Goal: Task Accomplishment & Management: Manage account settings

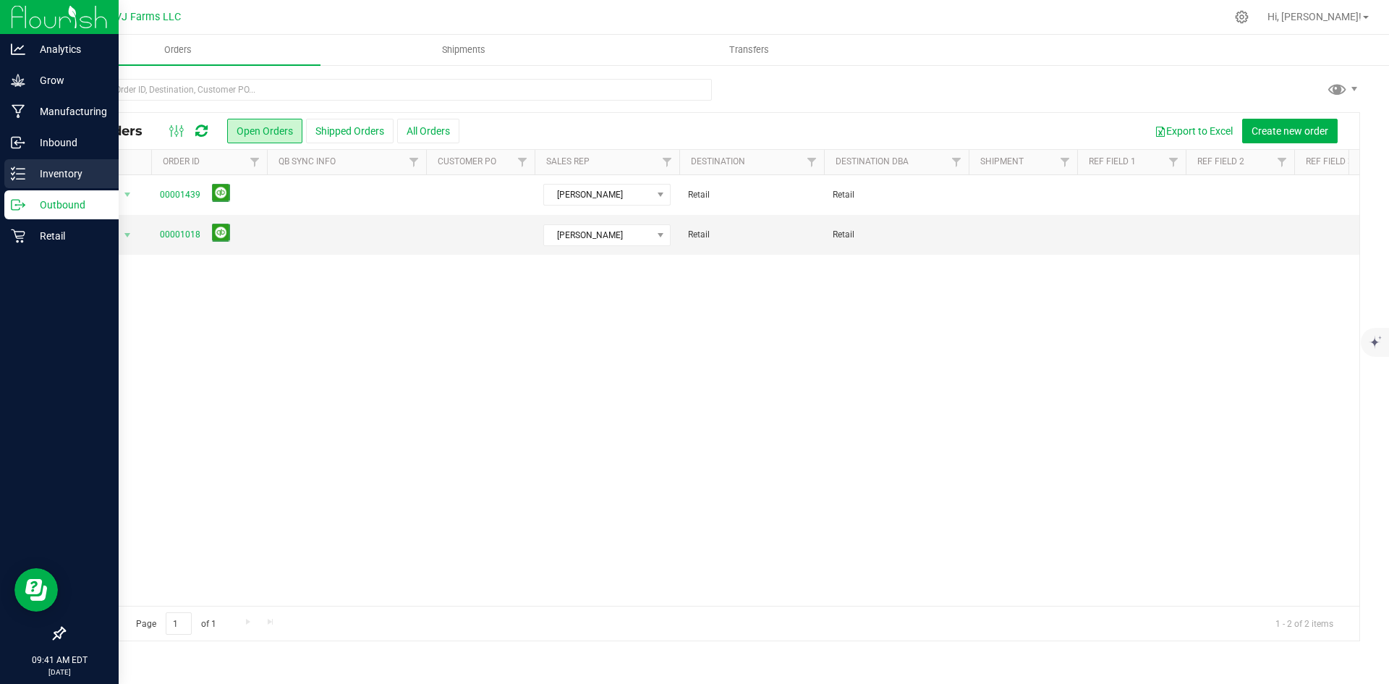
click at [40, 174] on p "Inventory" at bounding box center [68, 173] width 87 height 17
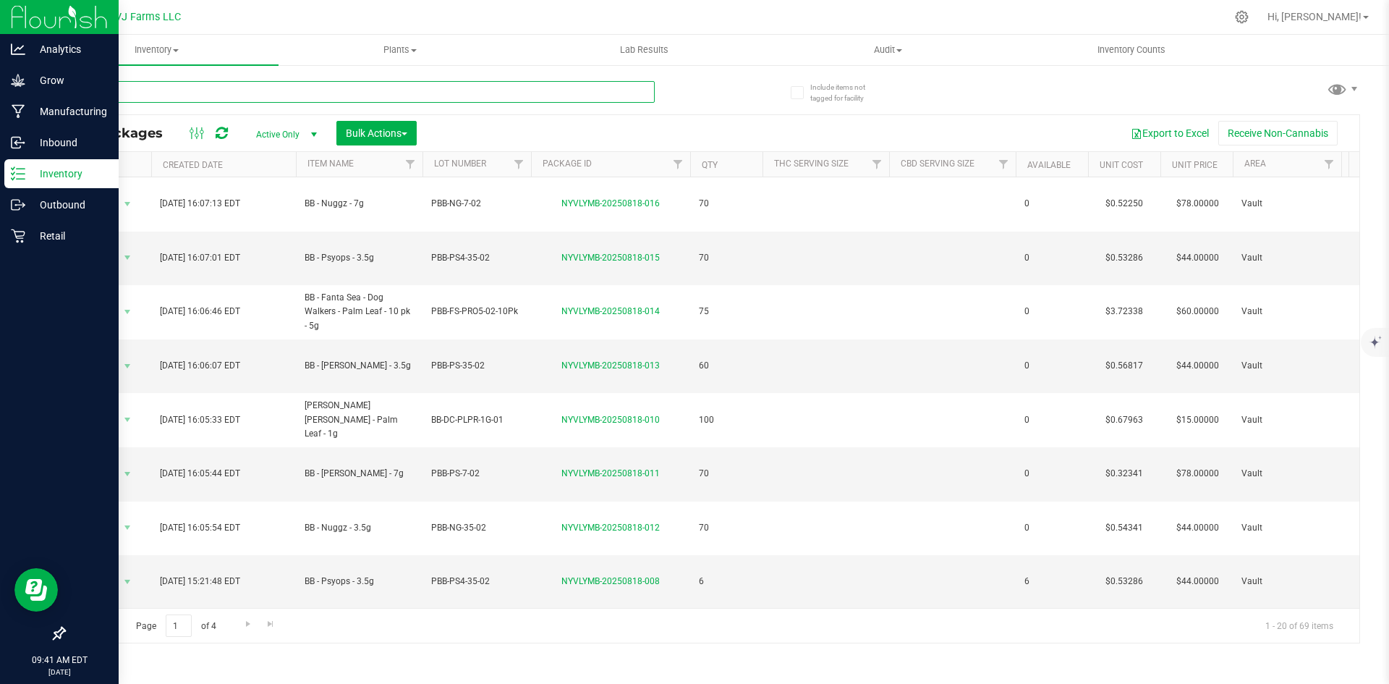
click at [160, 93] on input "text" at bounding box center [359, 92] width 591 height 22
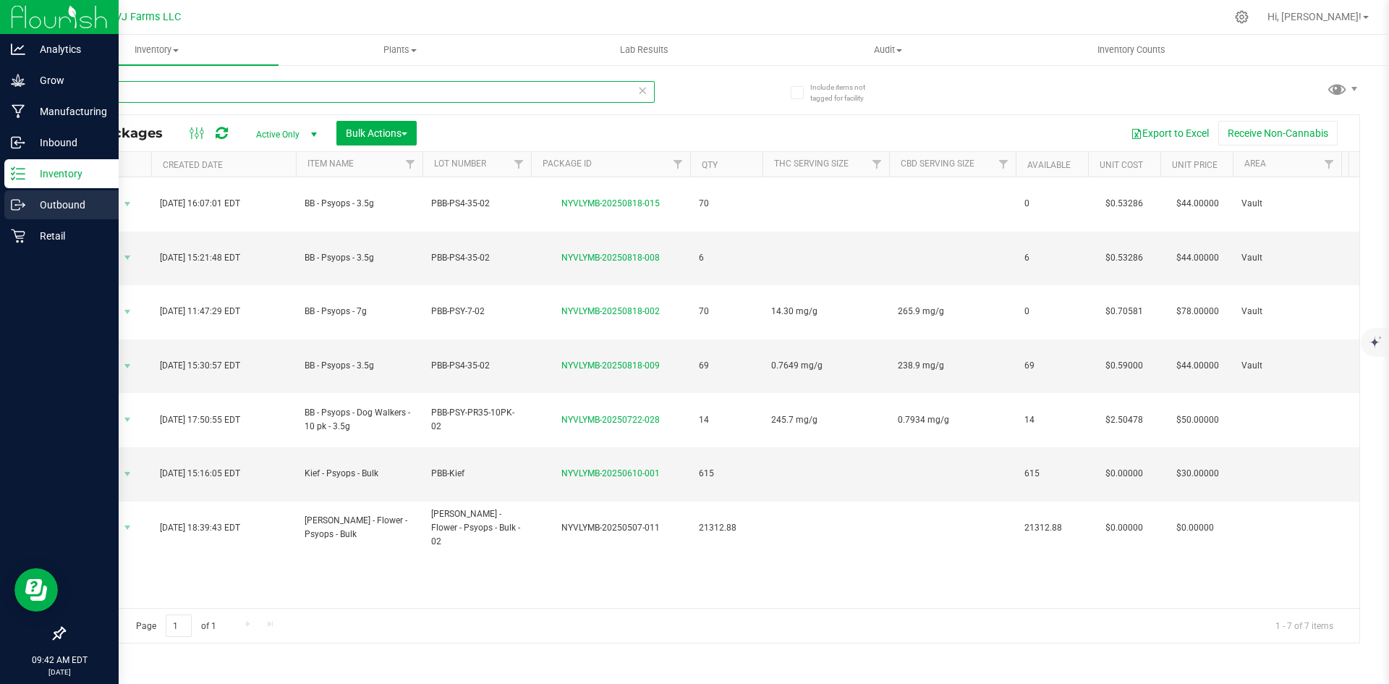
type input "psy"
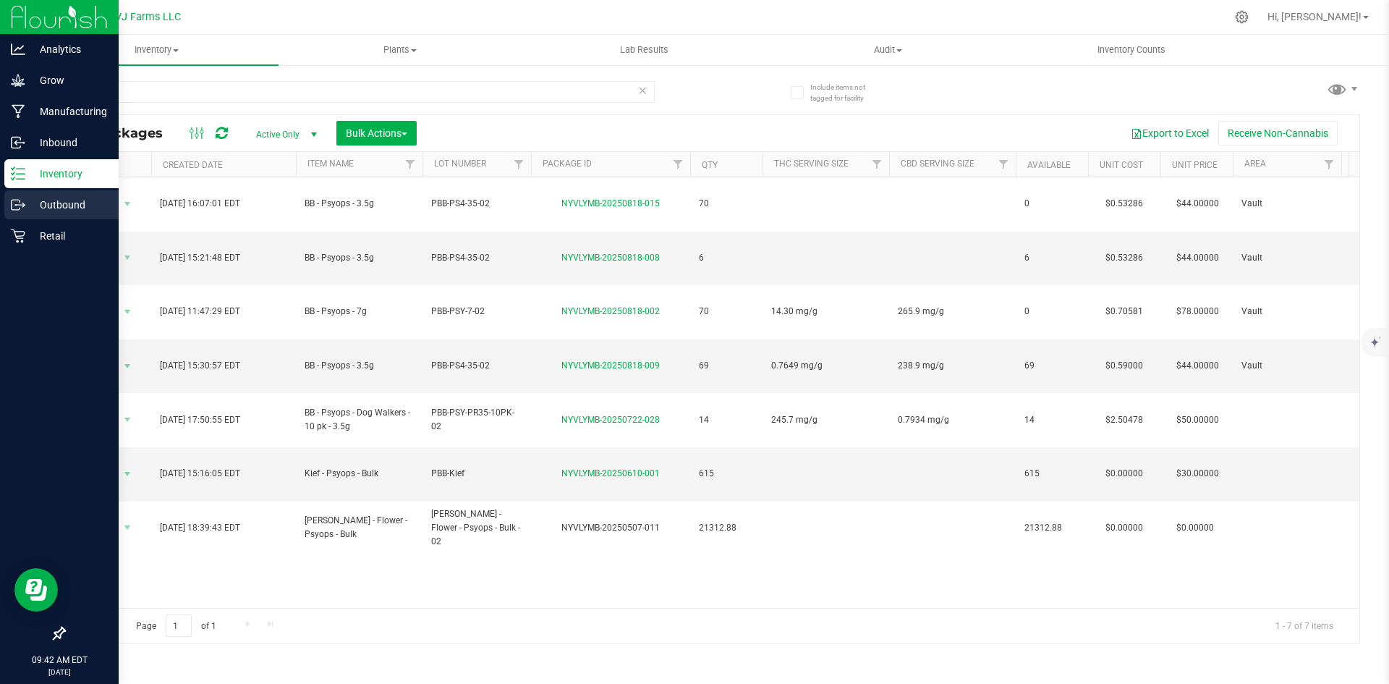
click at [31, 201] on p "Outbound" at bounding box center [68, 204] width 87 height 17
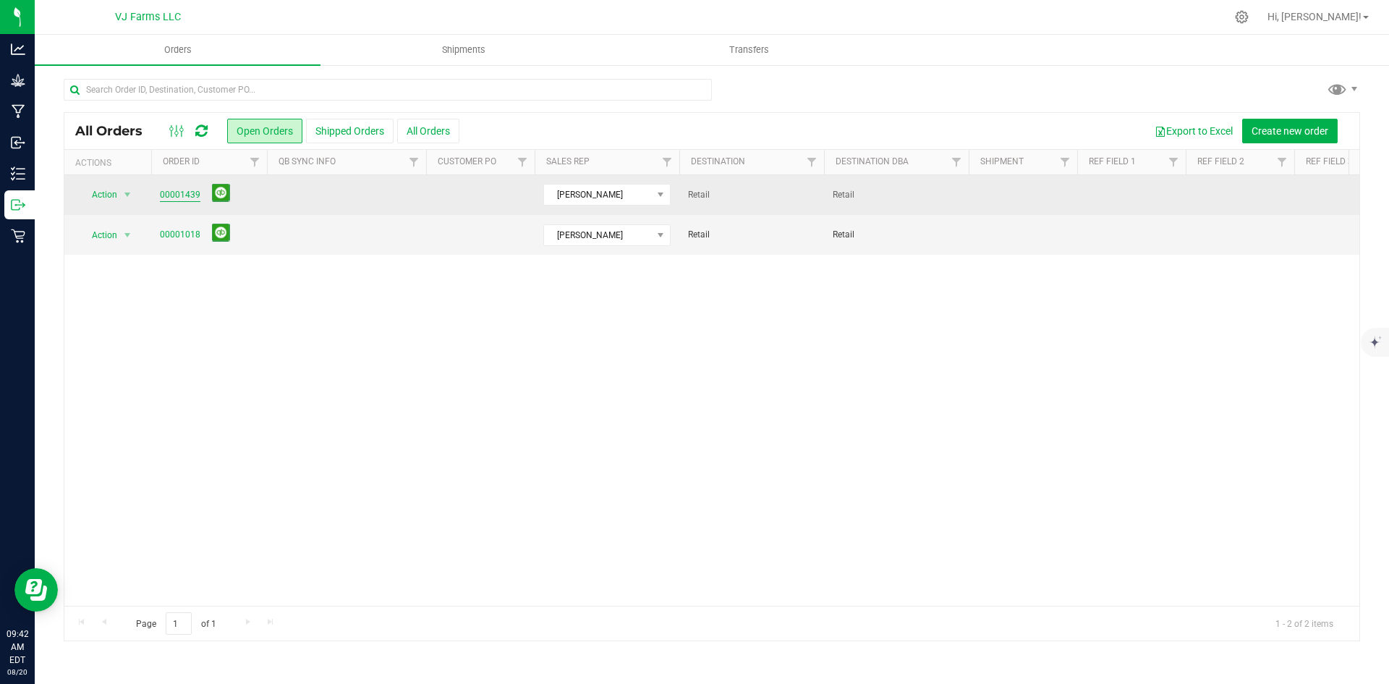
click at [187, 197] on link "00001439" at bounding box center [180, 195] width 41 height 14
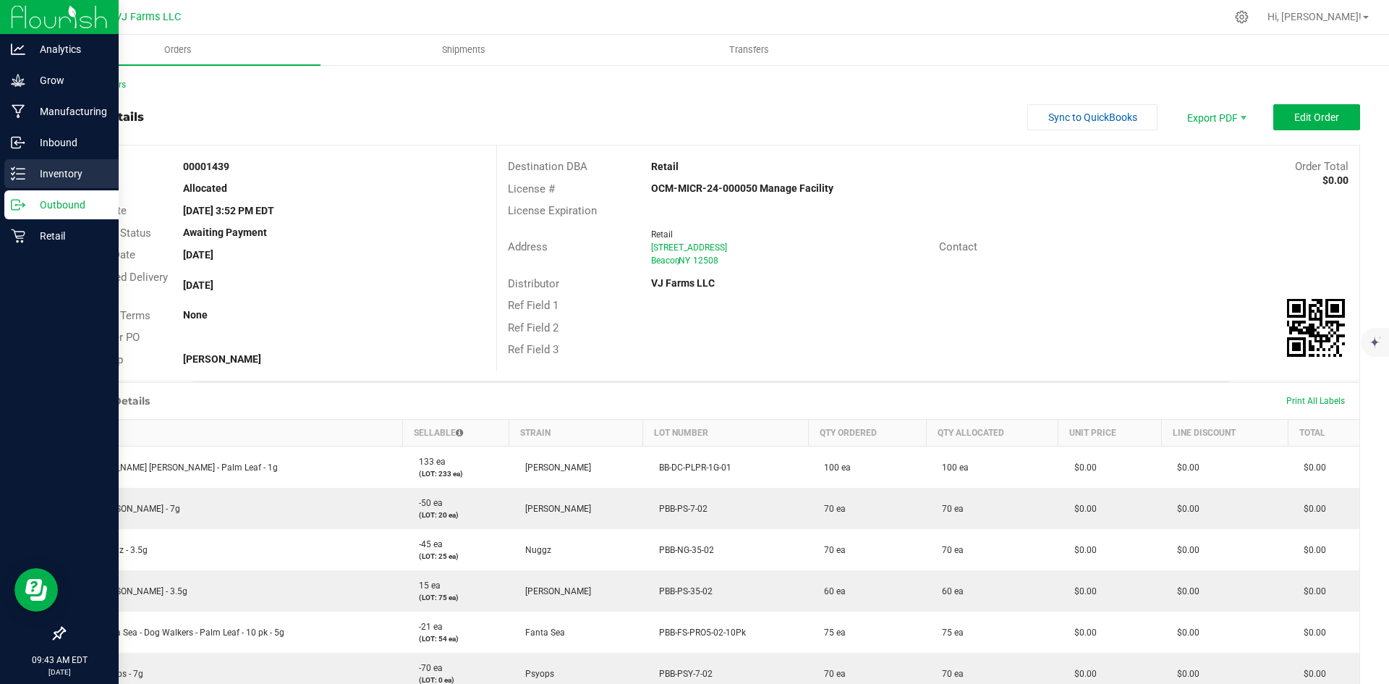
click at [46, 163] on div "Inventory" at bounding box center [61, 173] width 114 height 29
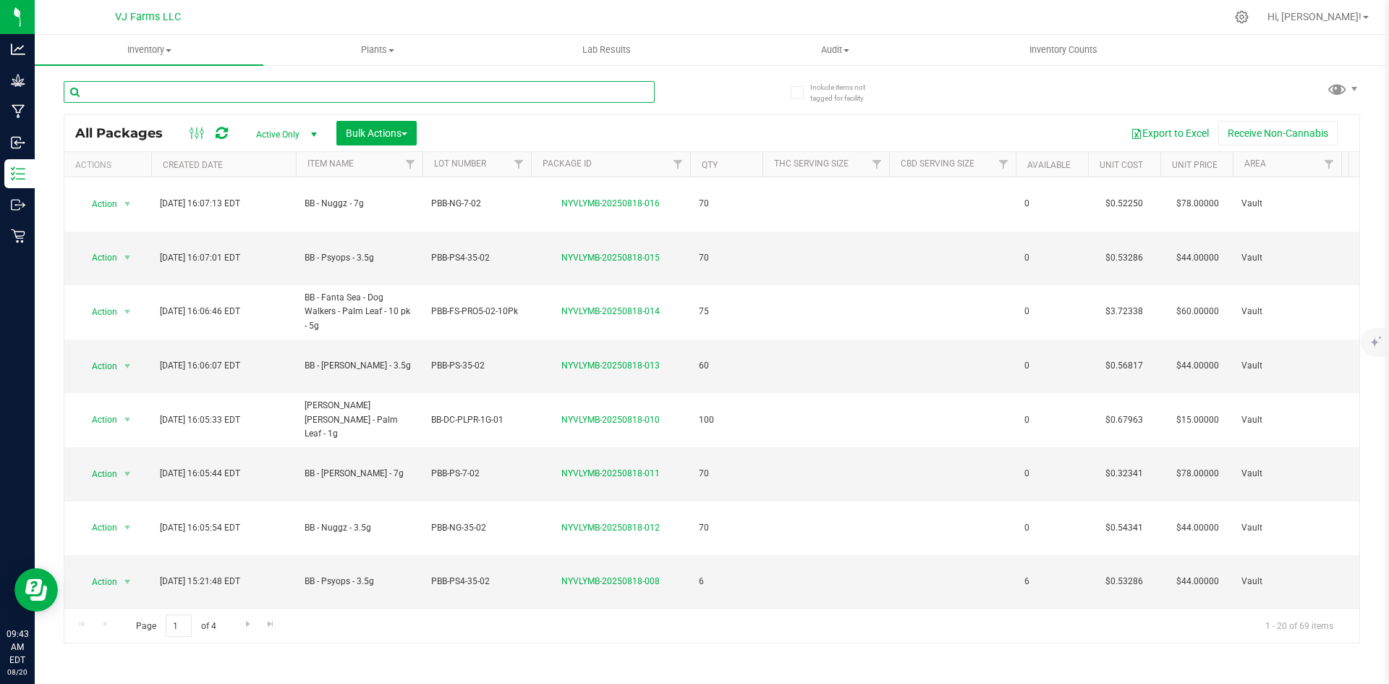
click at [181, 88] on input "text" at bounding box center [359, 92] width 591 height 22
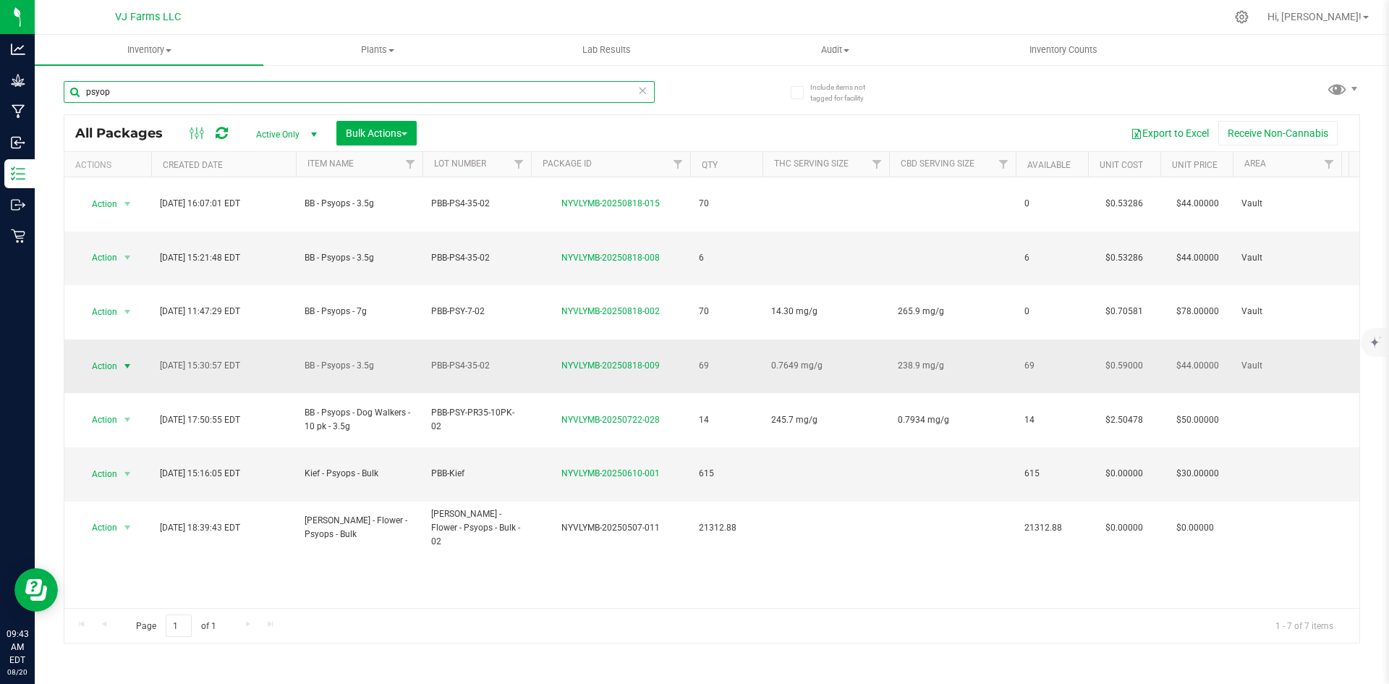
type input "psyop"
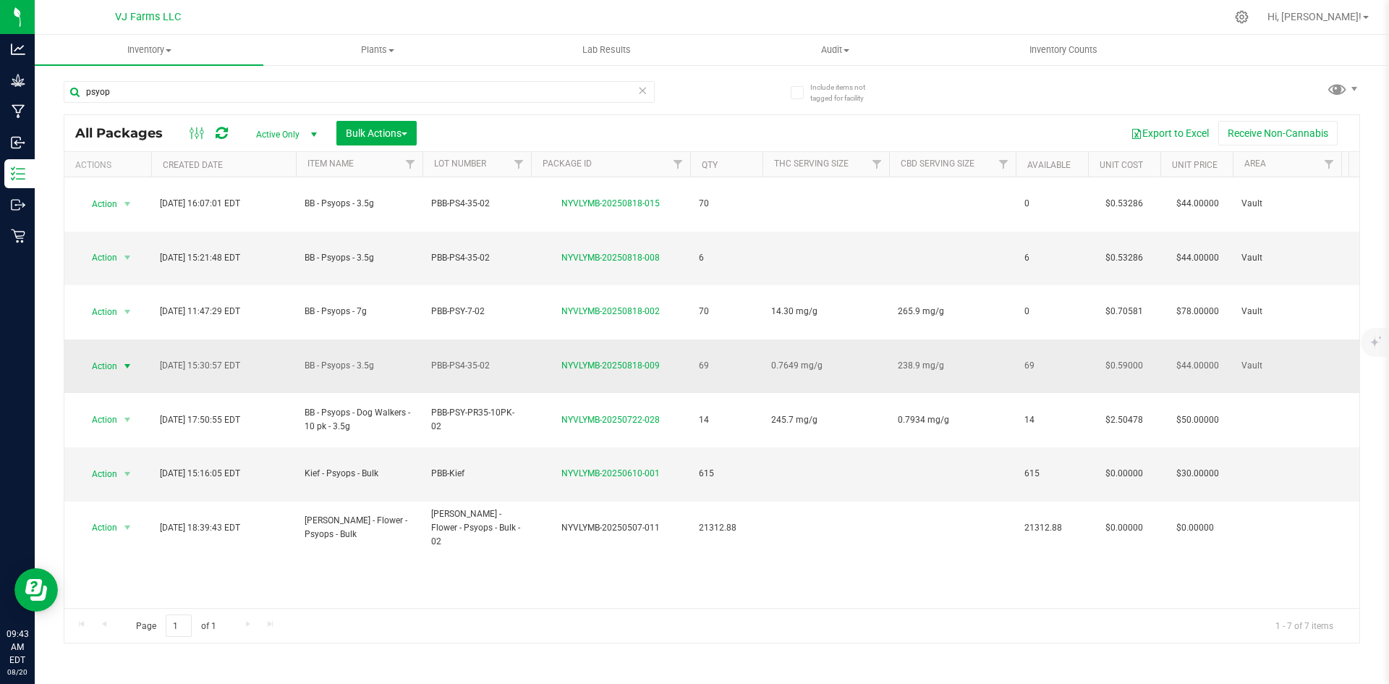
click at [109, 356] on span "Action" at bounding box center [98, 366] width 39 height 20
click at [114, 508] on li "Print package label" at bounding box center [126, 508] width 93 height 22
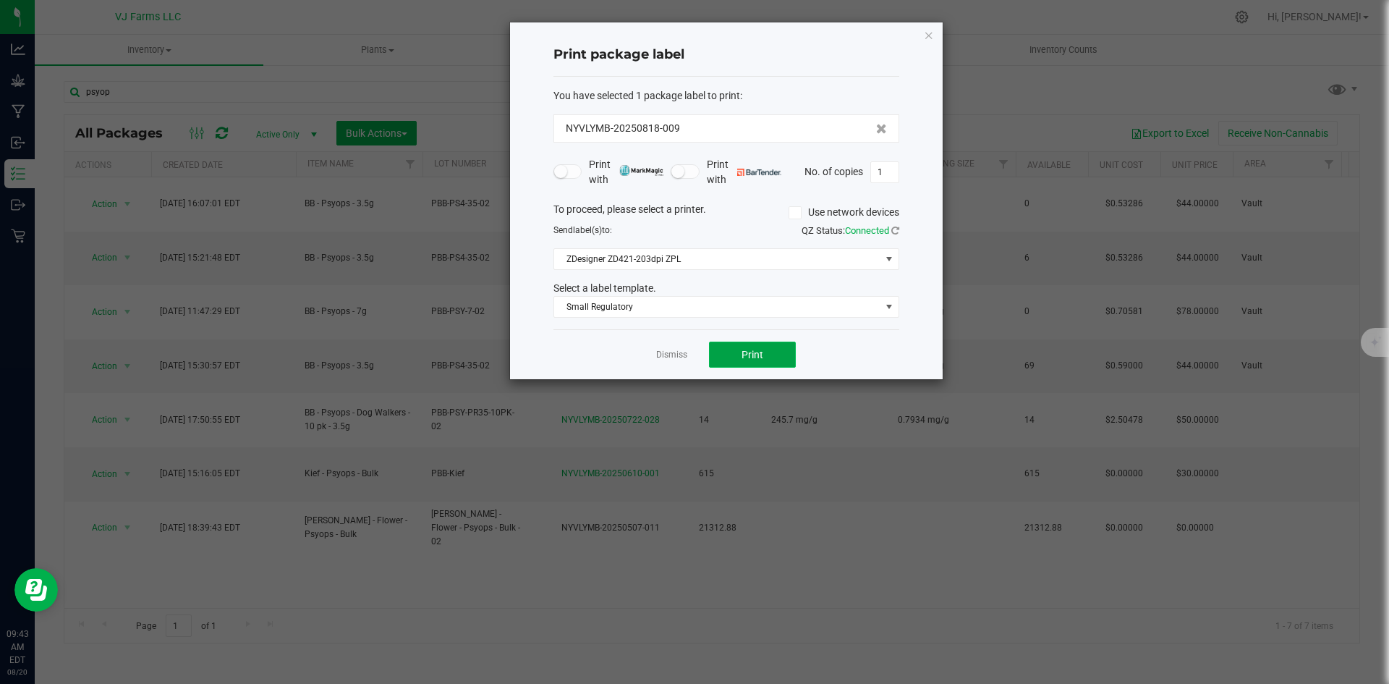
click at [768, 351] on button "Print" at bounding box center [752, 354] width 87 height 26
click at [664, 349] on link "Dismiss" at bounding box center [671, 355] width 31 height 12
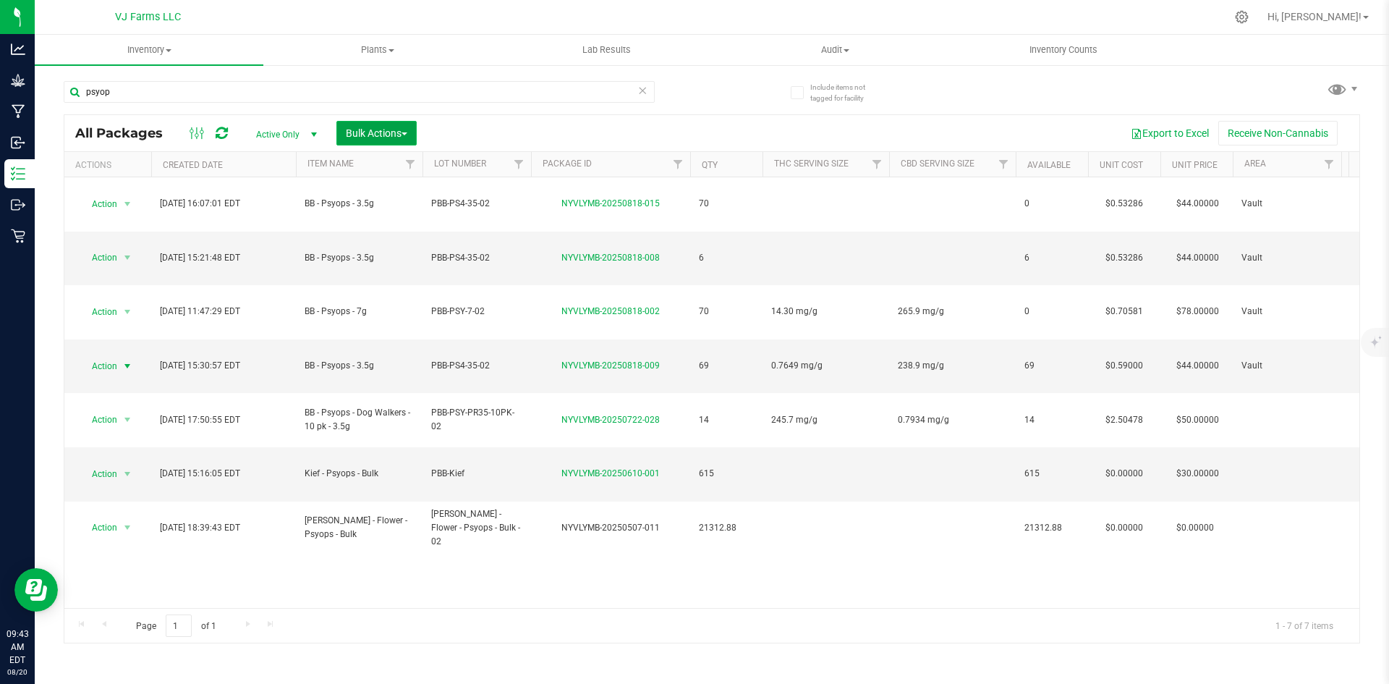
click at [374, 129] on span "Bulk Actions" at bounding box center [376, 133] width 61 height 12
click at [416, 210] on div "Combine packages" at bounding box center [396, 220] width 103 height 23
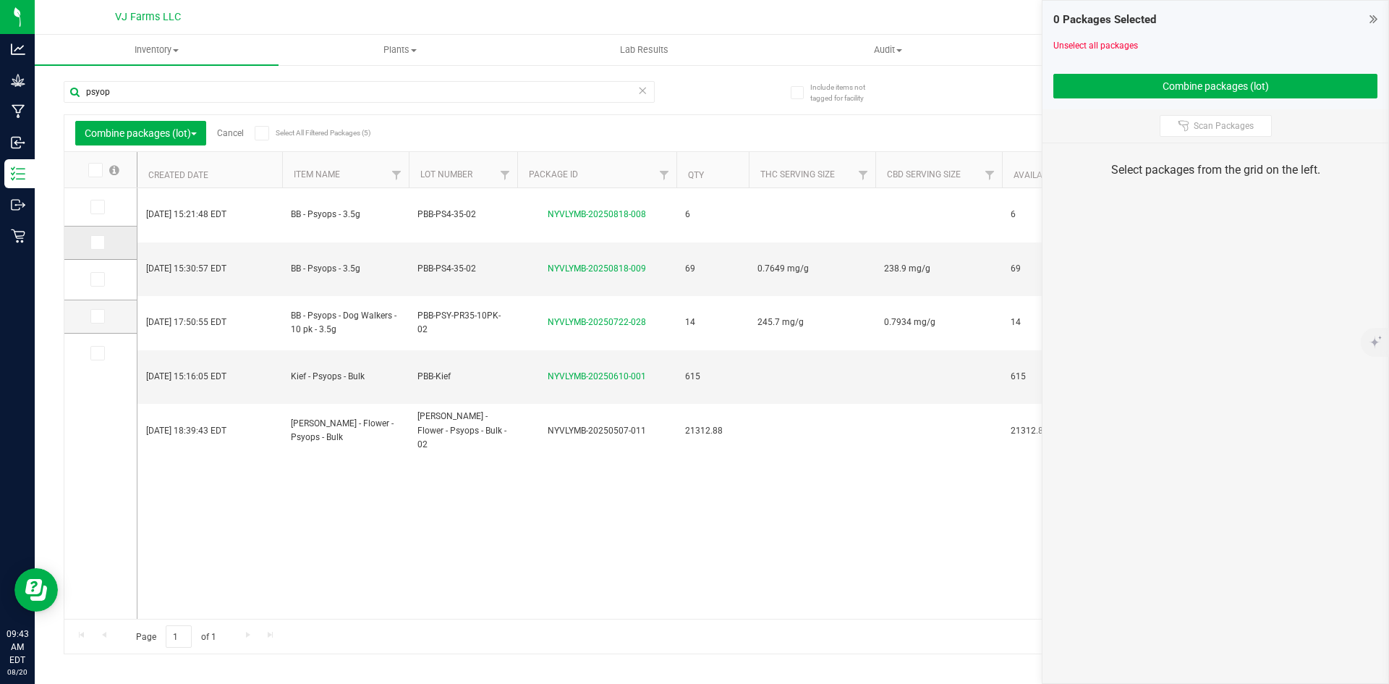
click at [95, 242] on icon at bounding box center [96, 242] width 9 height 0
click at [0, 0] on input "checkbox" at bounding box center [0, 0] width 0 height 0
click at [103, 204] on span at bounding box center [97, 207] width 14 height 14
click at [0, 0] on input "checkbox" at bounding box center [0, 0] width 0 height 0
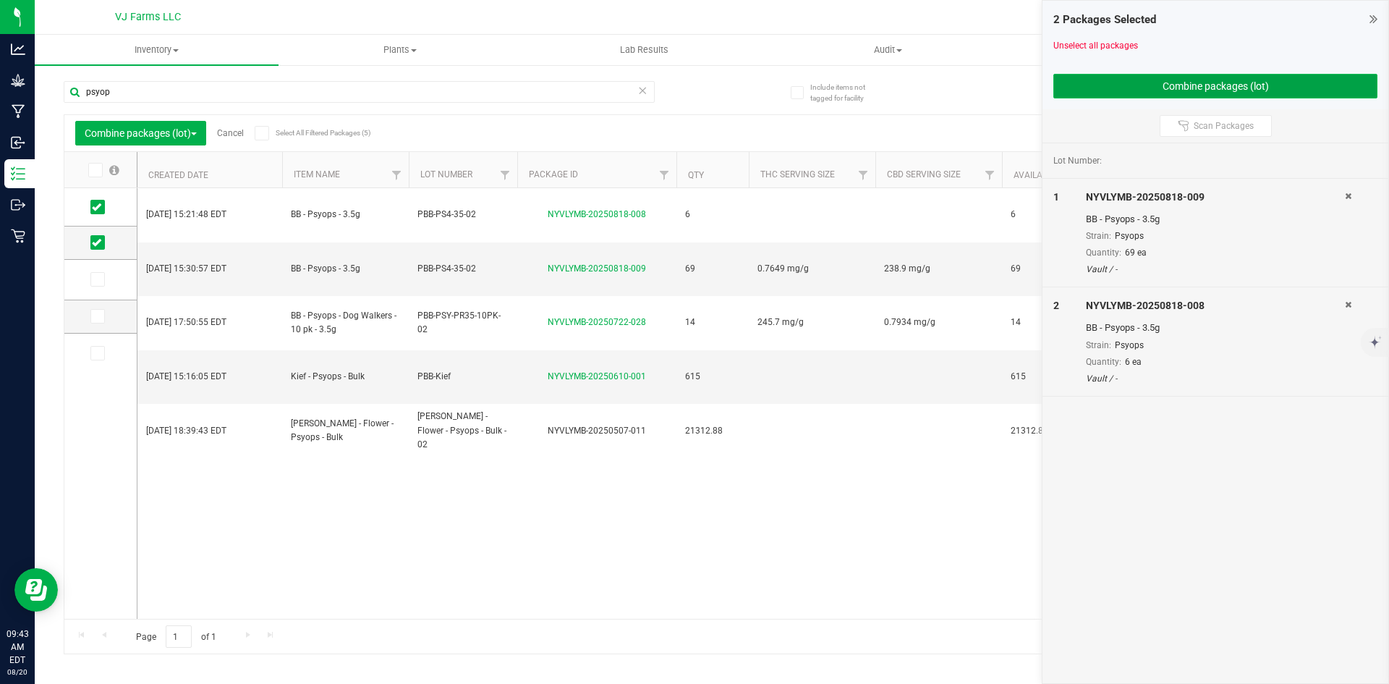
click at [1215, 82] on button "Combine packages (lot)" at bounding box center [1215, 86] width 324 height 25
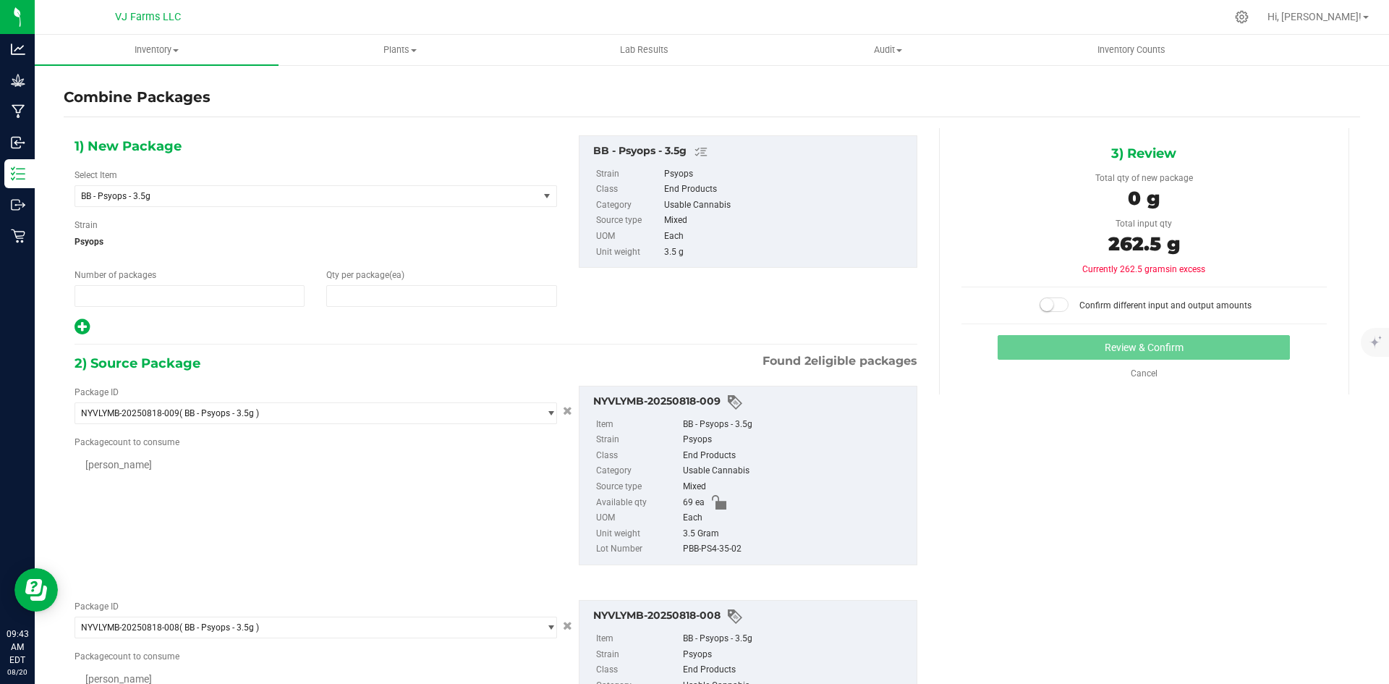
type input "1"
type input "0"
click at [412, 296] on span at bounding box center [441, 296] width 230 height 22
type input "75"
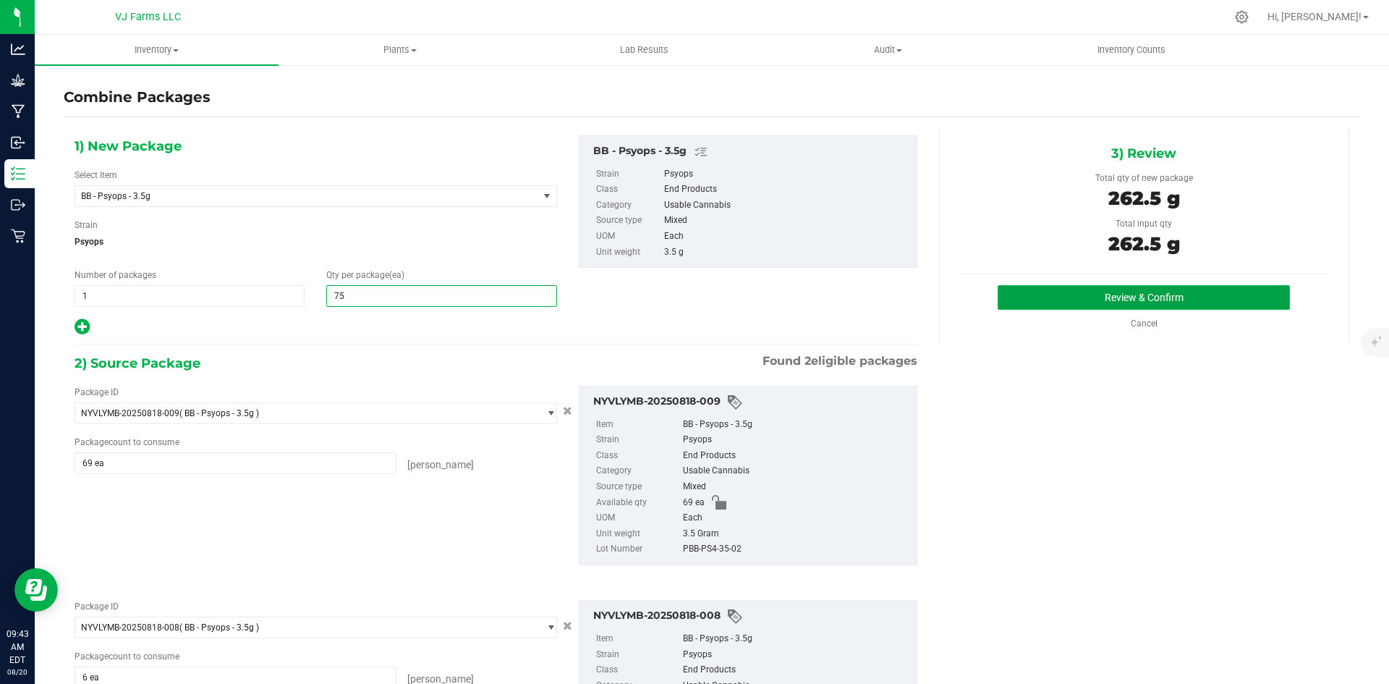
type input "75"
click at [1110, 299] on button "Review & Confirm" at bounding box center [1144, 297] width 292 height 25
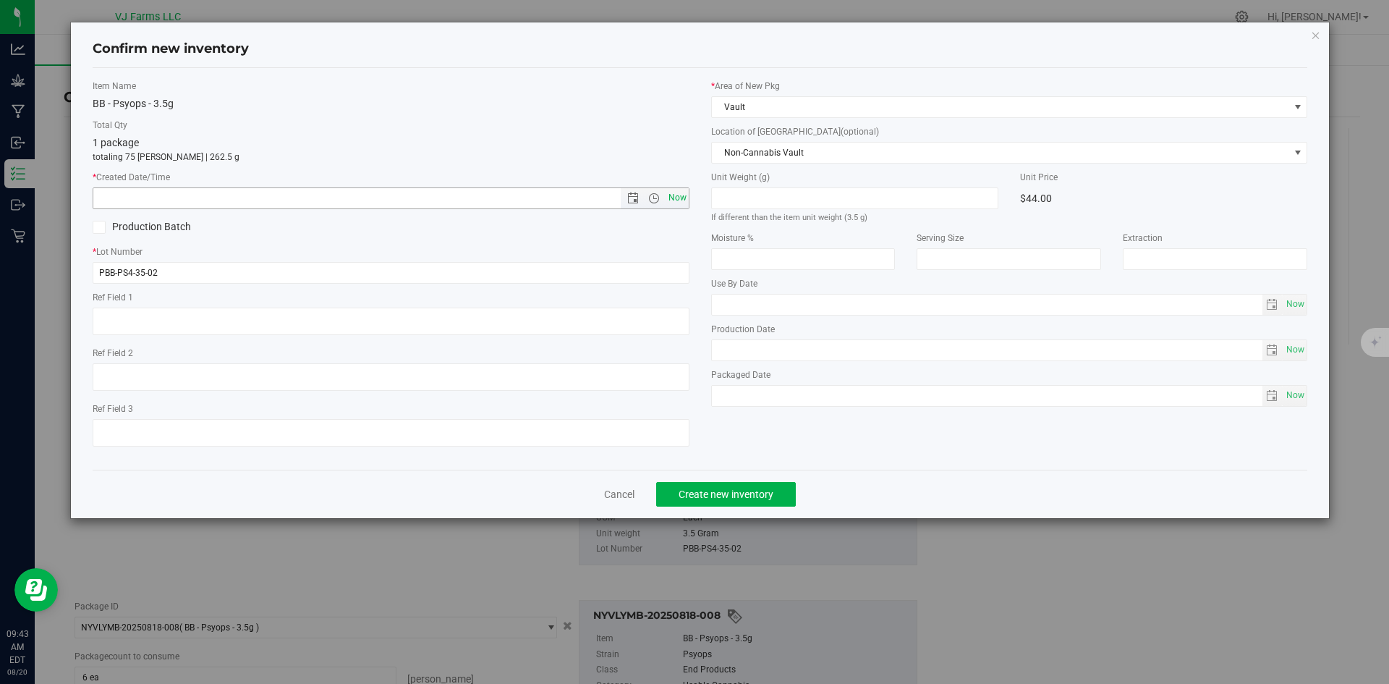
click at [675, 195] on span "Now" at bounding box center [677, 197] width 25 height 21
type input "[DATE] 9:43 AM"
click at [705, 493] on span "Create new inventory" at bounding box center [726, 494] width 95 height 12
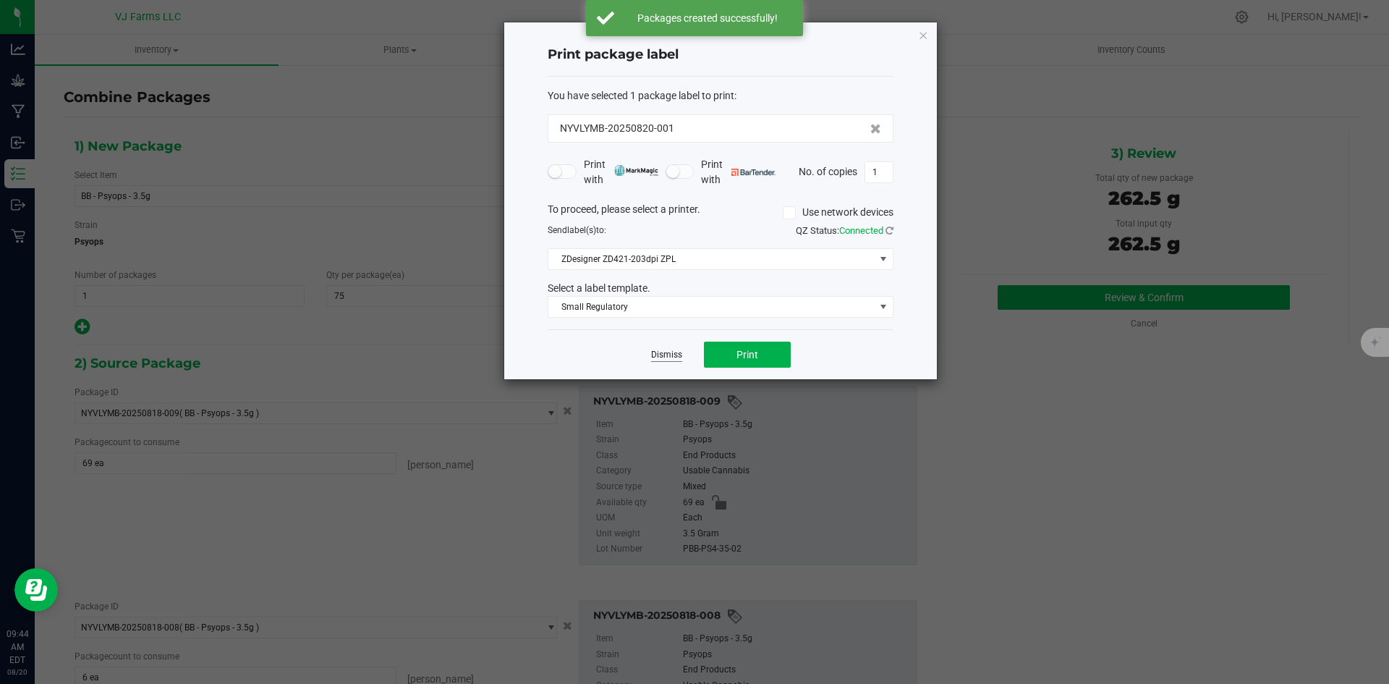
click at [678, 356] on link "Dismiss" at bounding box center [666, 355] width 31 height 12
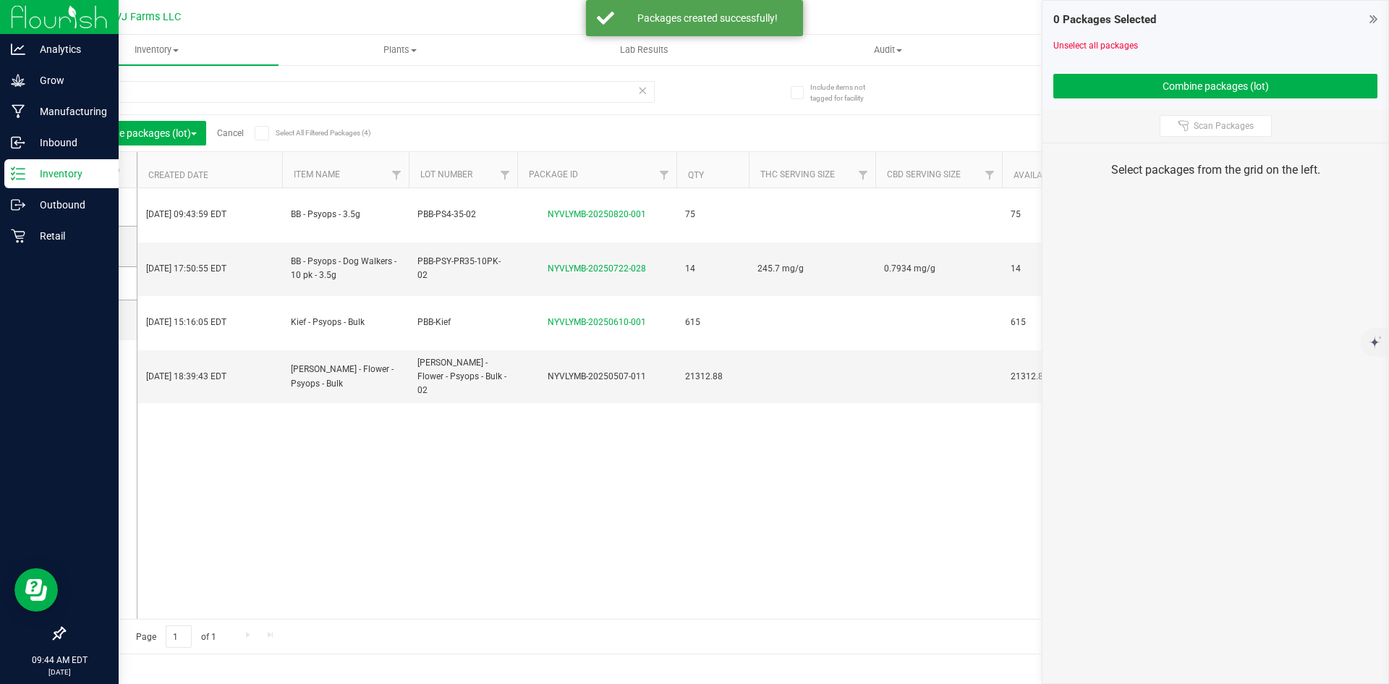
click at [72, 182] on p "Inventory" at bounding box center [68, 173] width 87 height 17
click at [44, 145] on p "Inbound" at bounding box center [68, 142] width 87 height 17
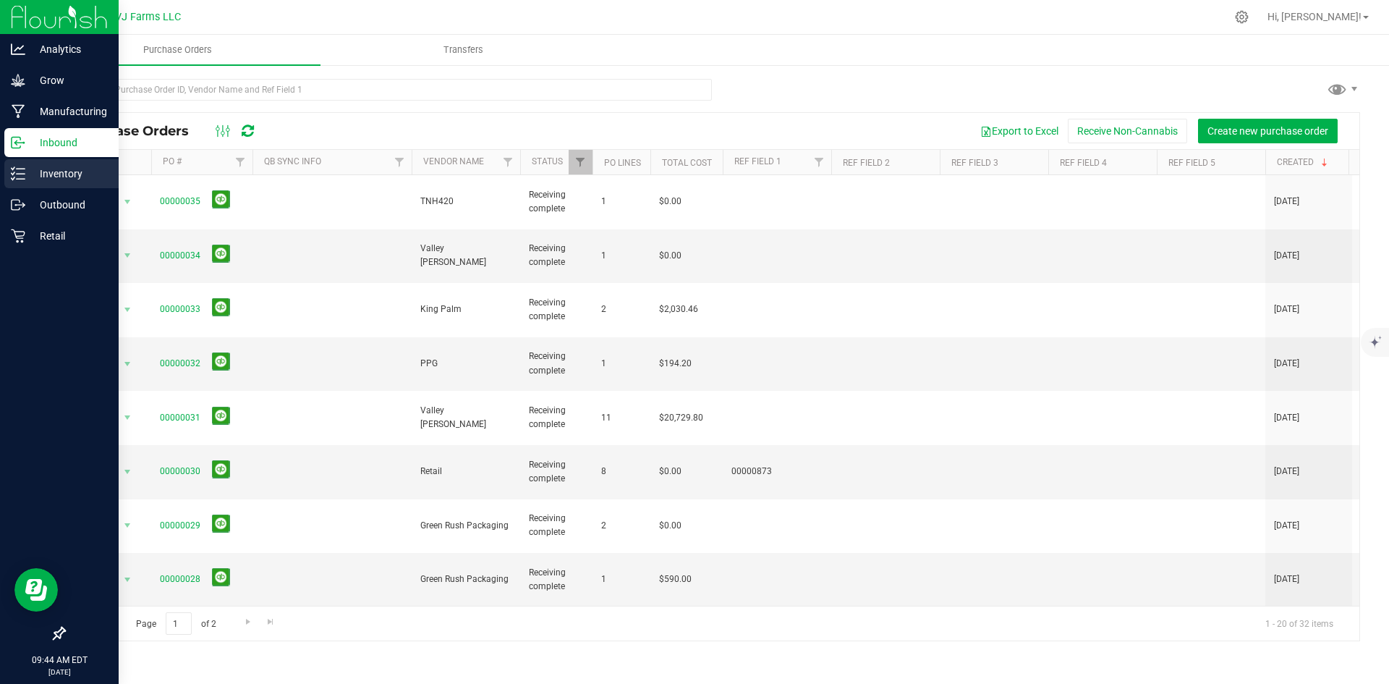
click at [64, 174] on p "Inventory" at bounding box center [68, 173] width 87 height 17
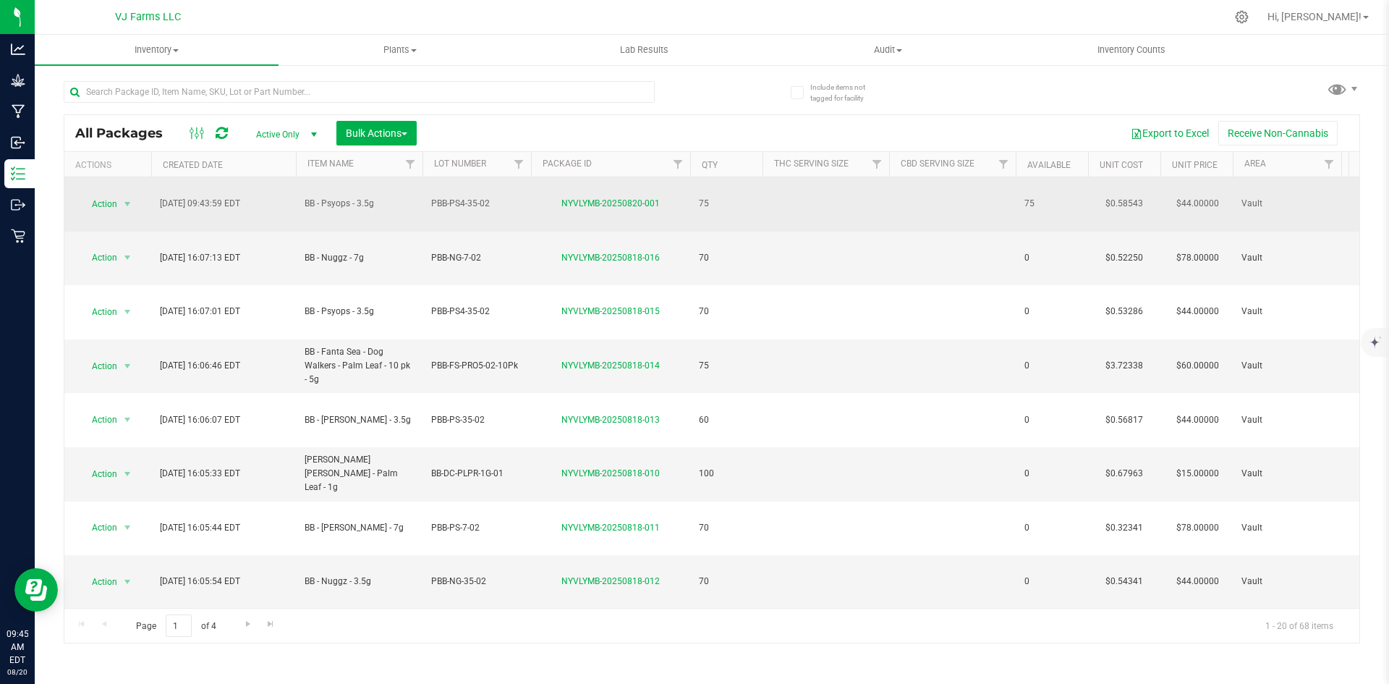
click at [935, 188] on td at bounding box center [952, 204] width 127 height 54
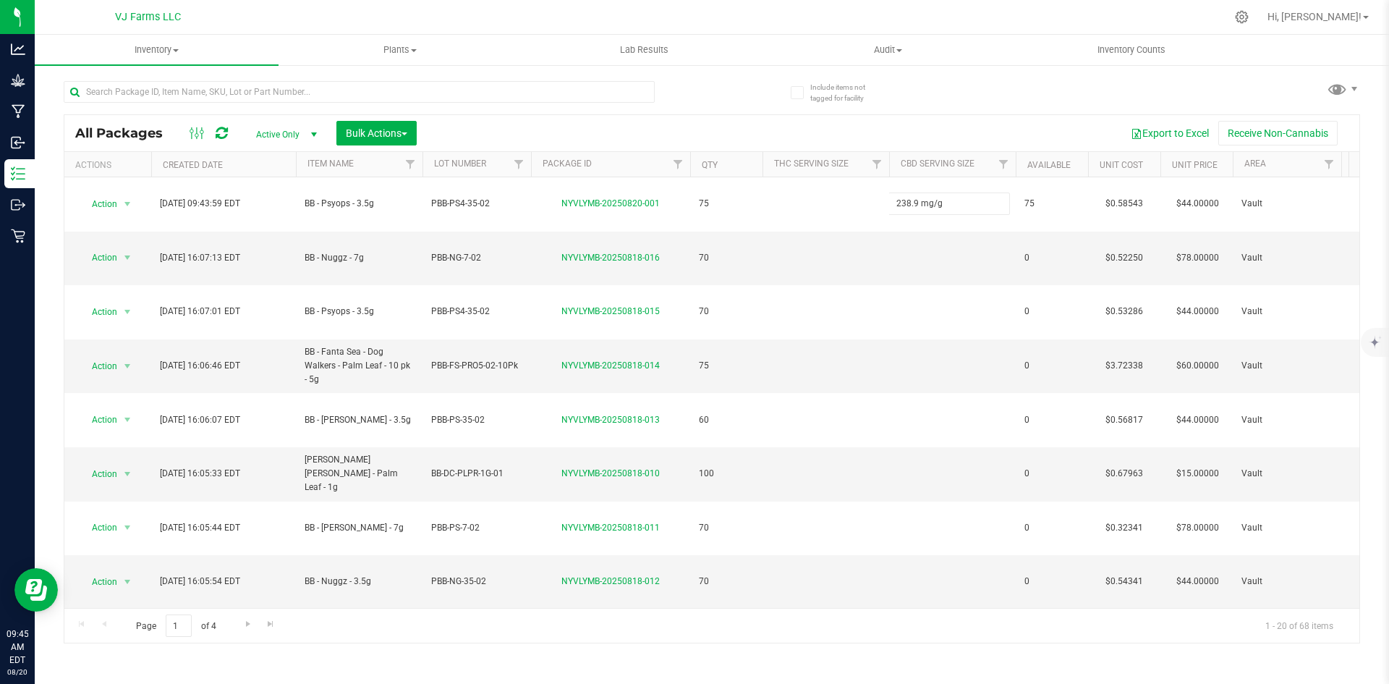
type input "238.9 mg/g"
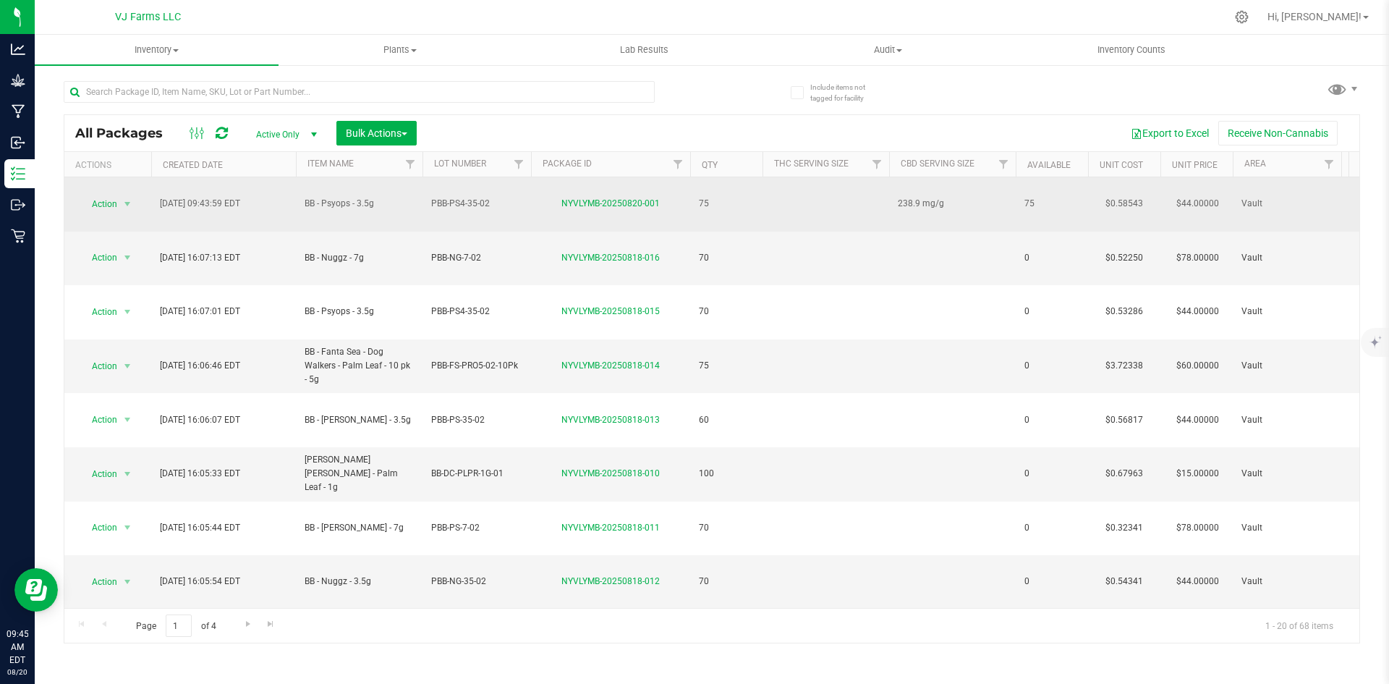
click at [830, 194] on td at bounding box center [825, 204] width 127 height 54
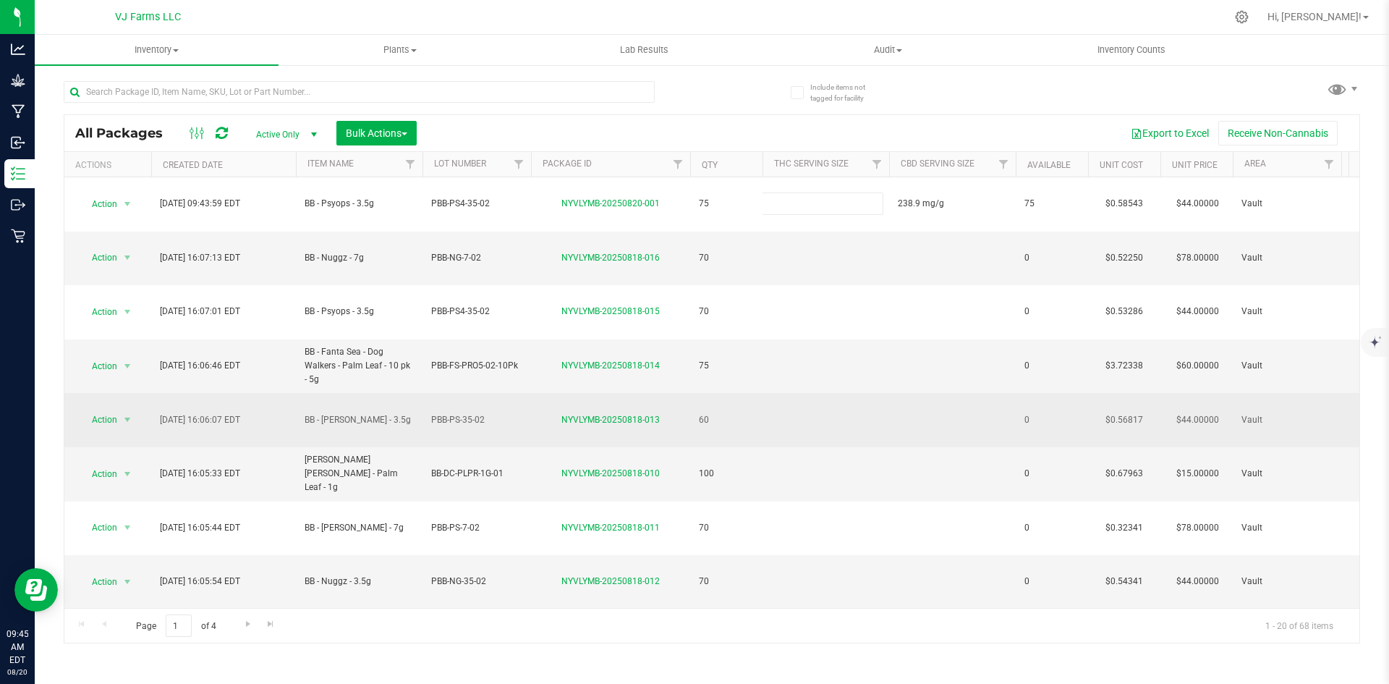
type input "0.7649 mg/g"
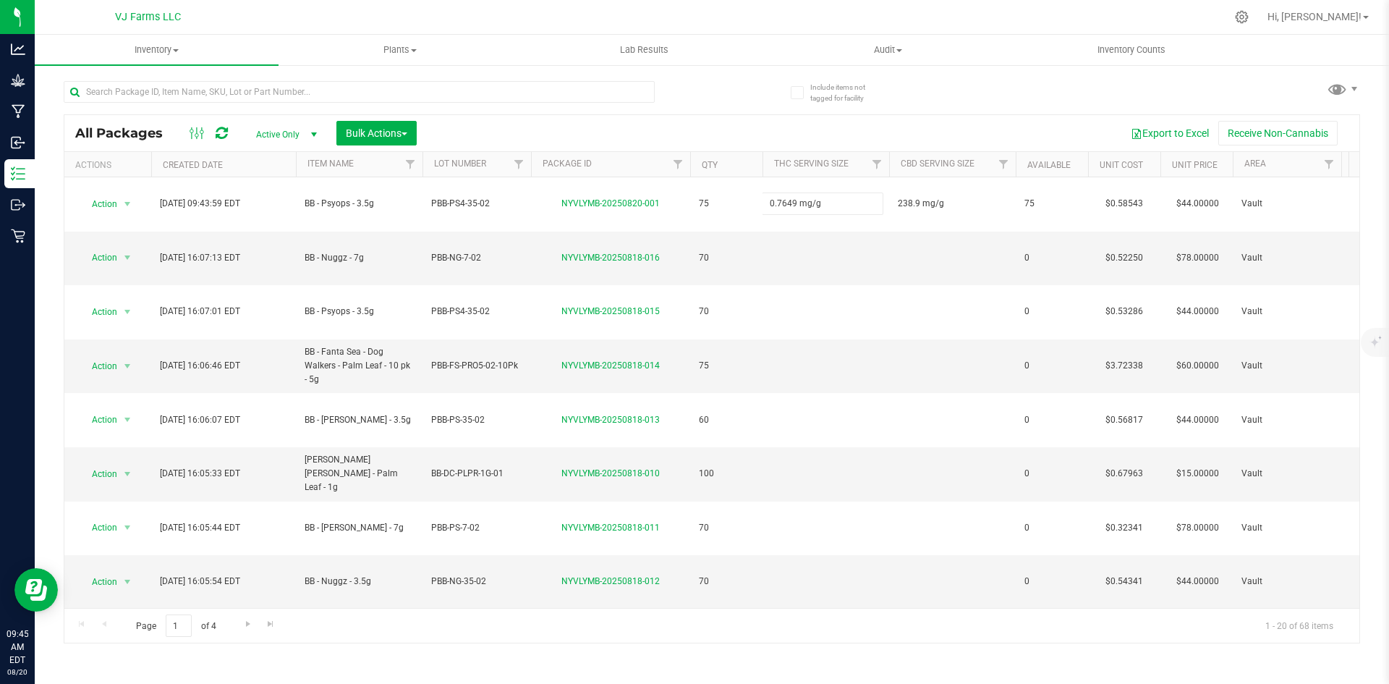
click at [648, 136] on div "All Packages Active Only Active Only Lab Samples Locked All Bulk Actions Add to…" at bounding box center [712, 378] width 1296 height 529
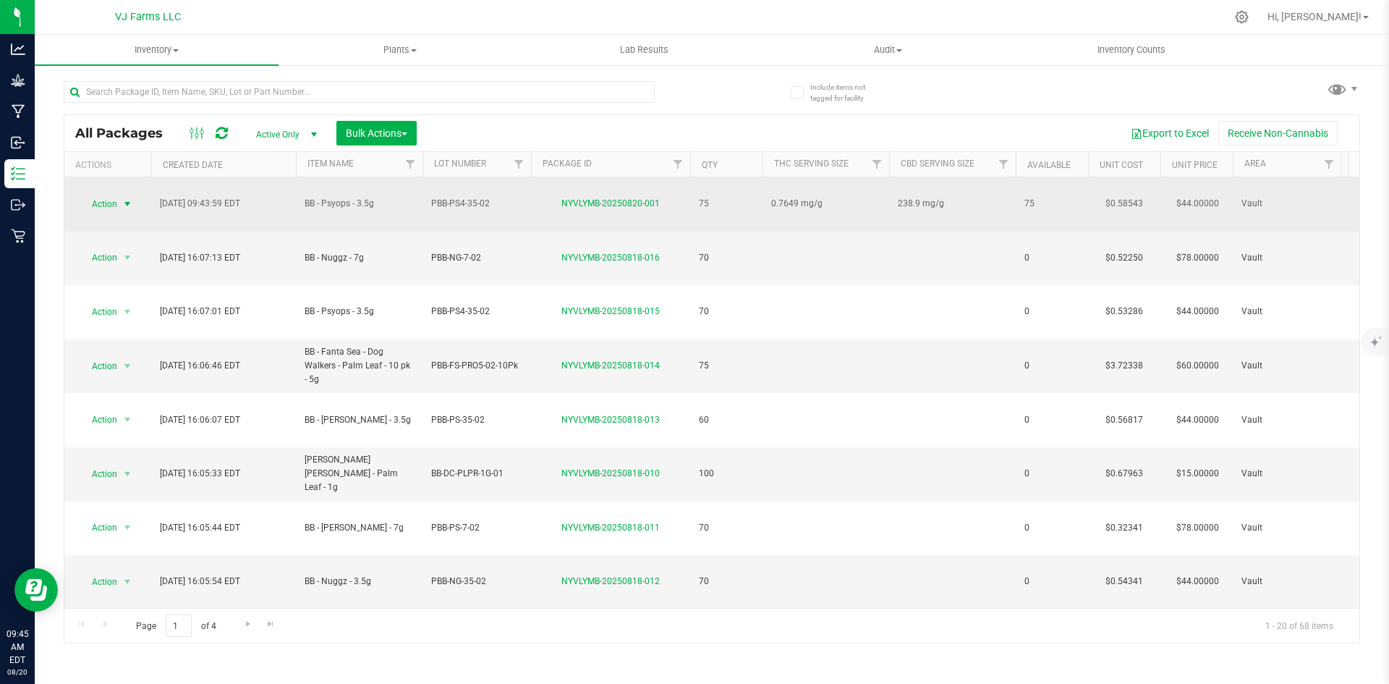
click at [133, 203] on span "select" at bounding box center [128, 204] width 18 height 20
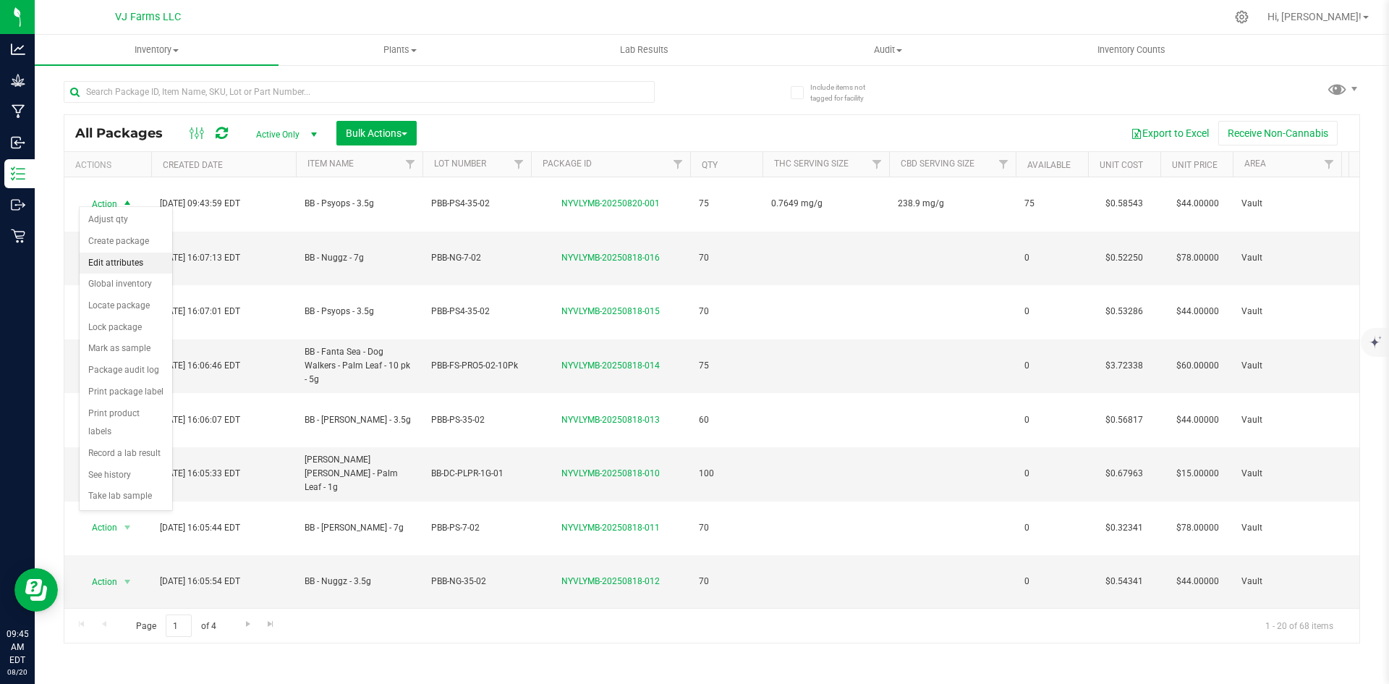
click at [137, 262] on li "Edit attributes" at bounding box center [126, 263] width 93 height 22
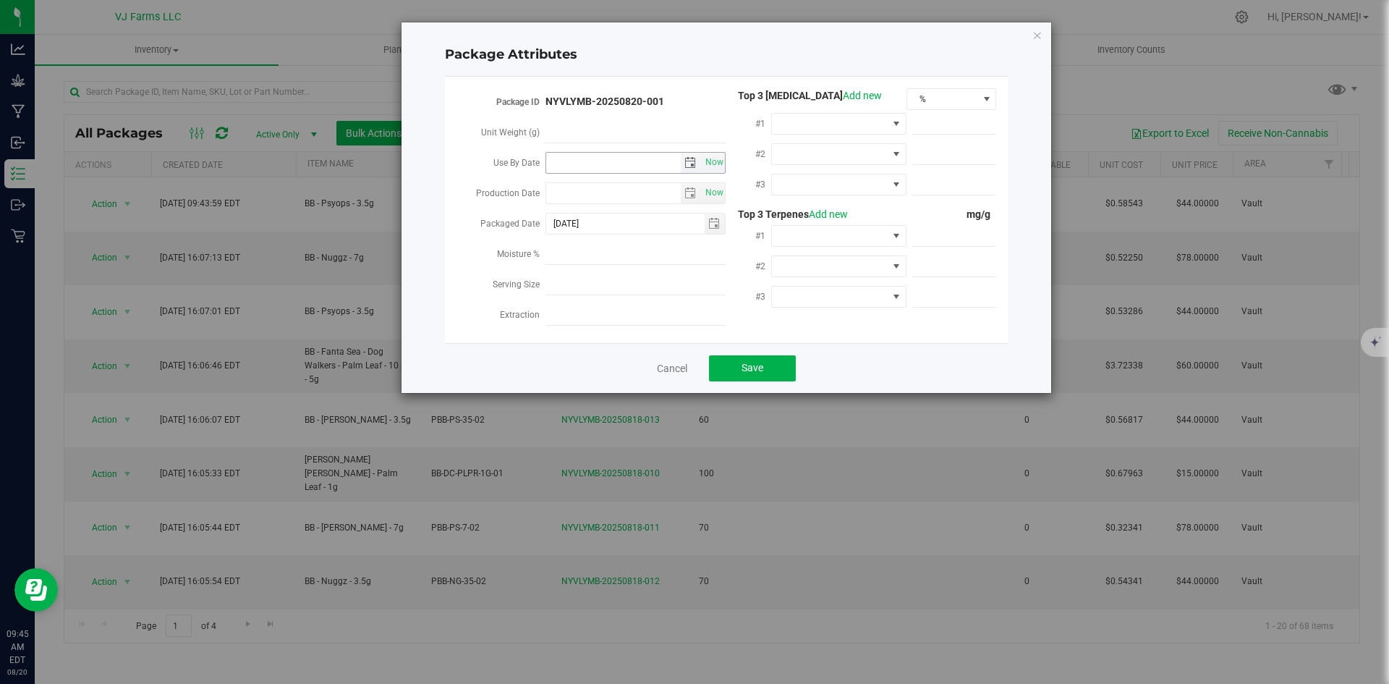
click at [689, 163] on span "select" at bounding box center [690, 163] width 12 height 12
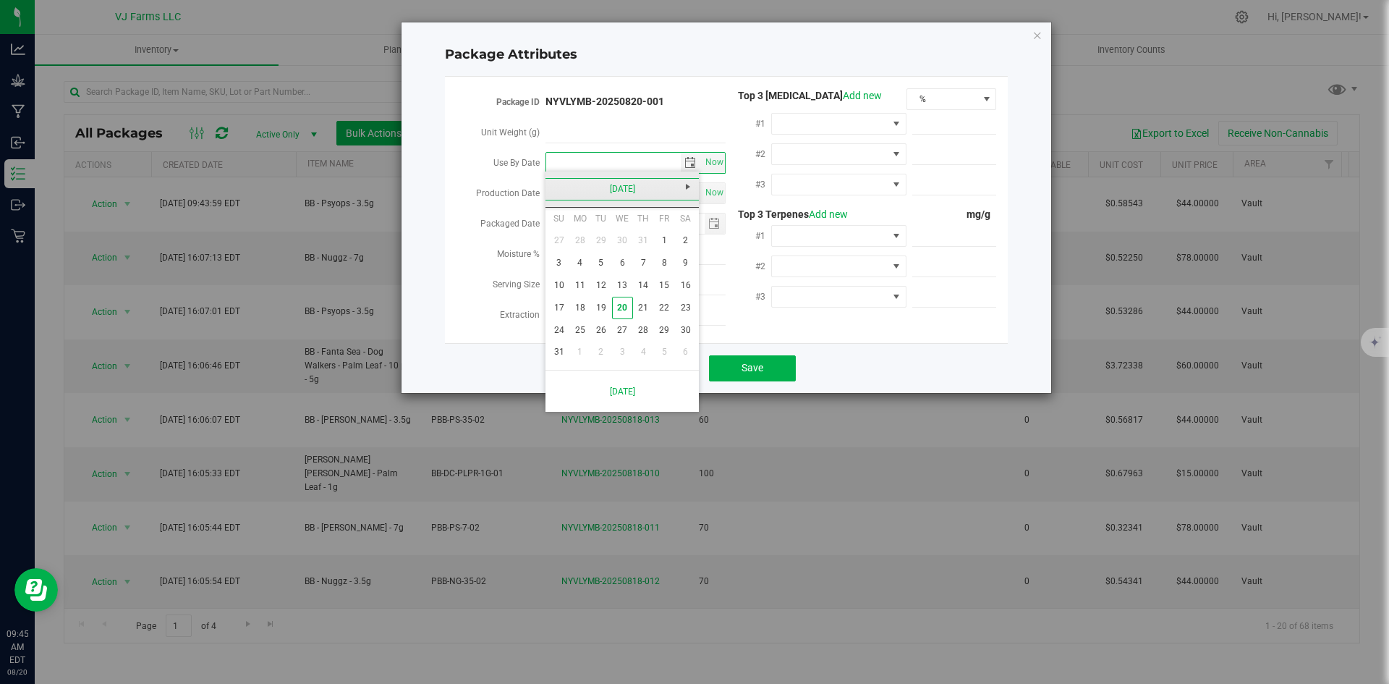
click at [660, 182] on link "[DATE]" at bounding box center [623, 189] width 156 height 22
click at [686, 184] on span "Next" at bounding box center [688, 187] width 12 height 12
click at [562, 268] on link "May" at bounding box center [566, 269] width 37 height 37
click at [688, 258] on link "9" at bounding box center [685, 263] width 21 height 22
type input "[DATE]"
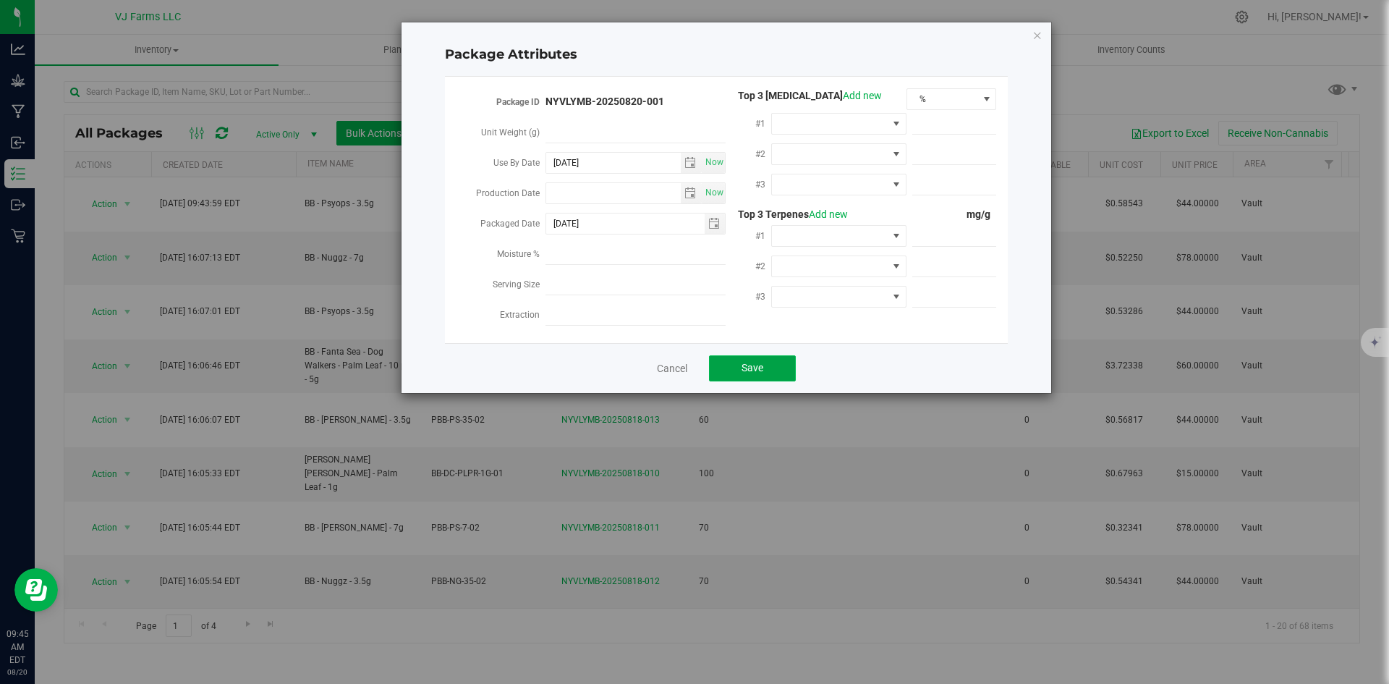
click at [768, 363] on button "Save" at bounding box center [752, 368] width 87 height 26
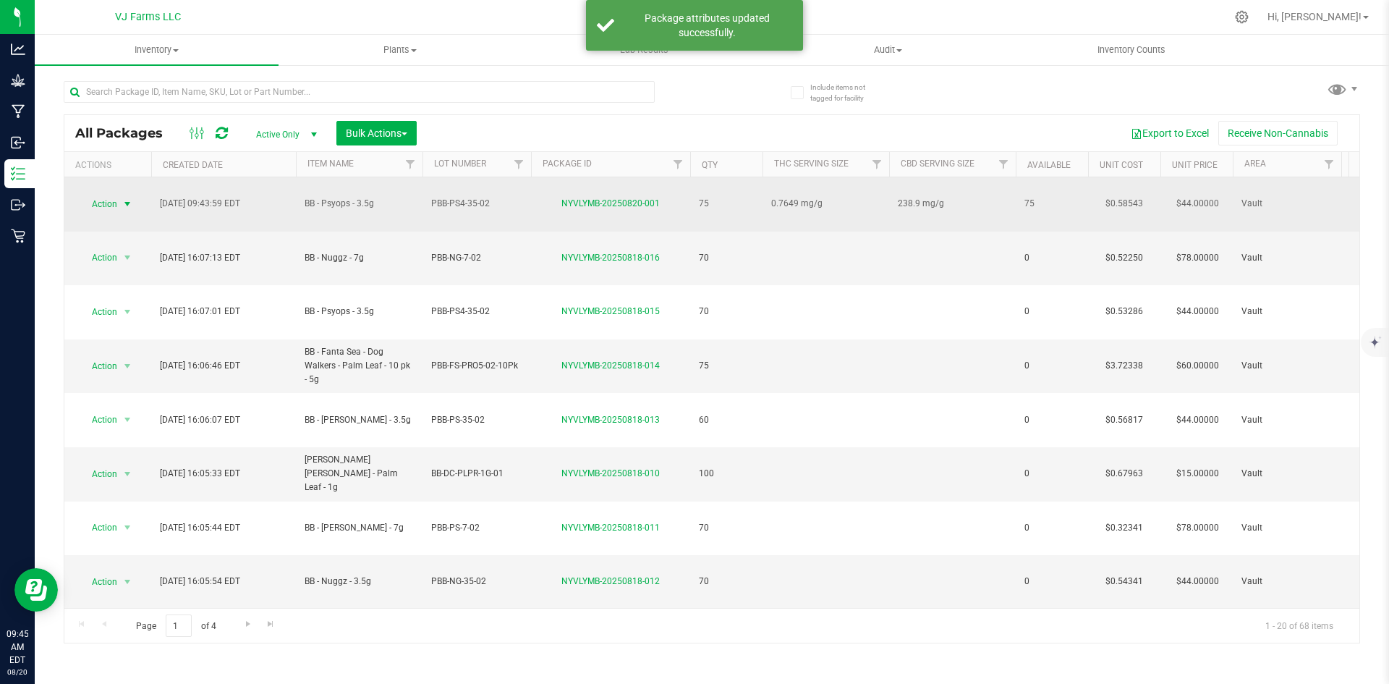
click at [124, 198] on span "select" at bounding box center [128, 204] width 12 height 12
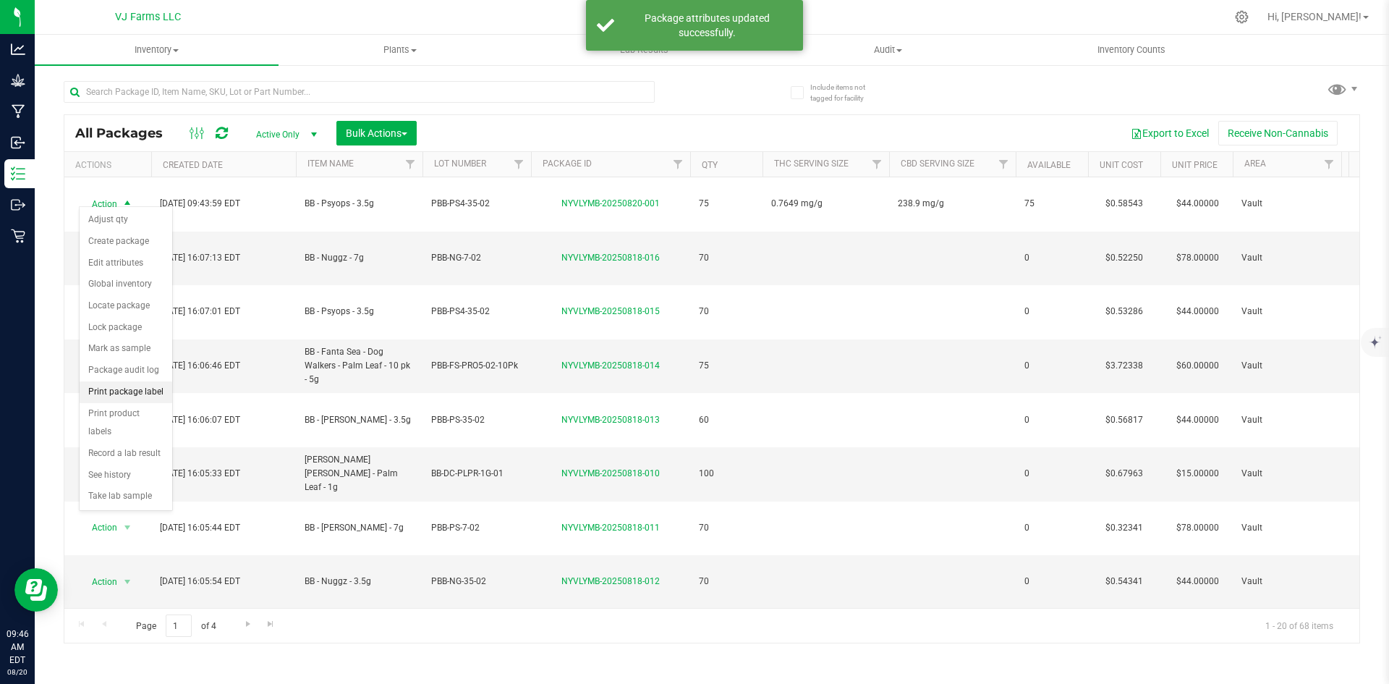
click at [125, 391] on li "Print package label" at bounding box center [126, 392] width 93 height 22
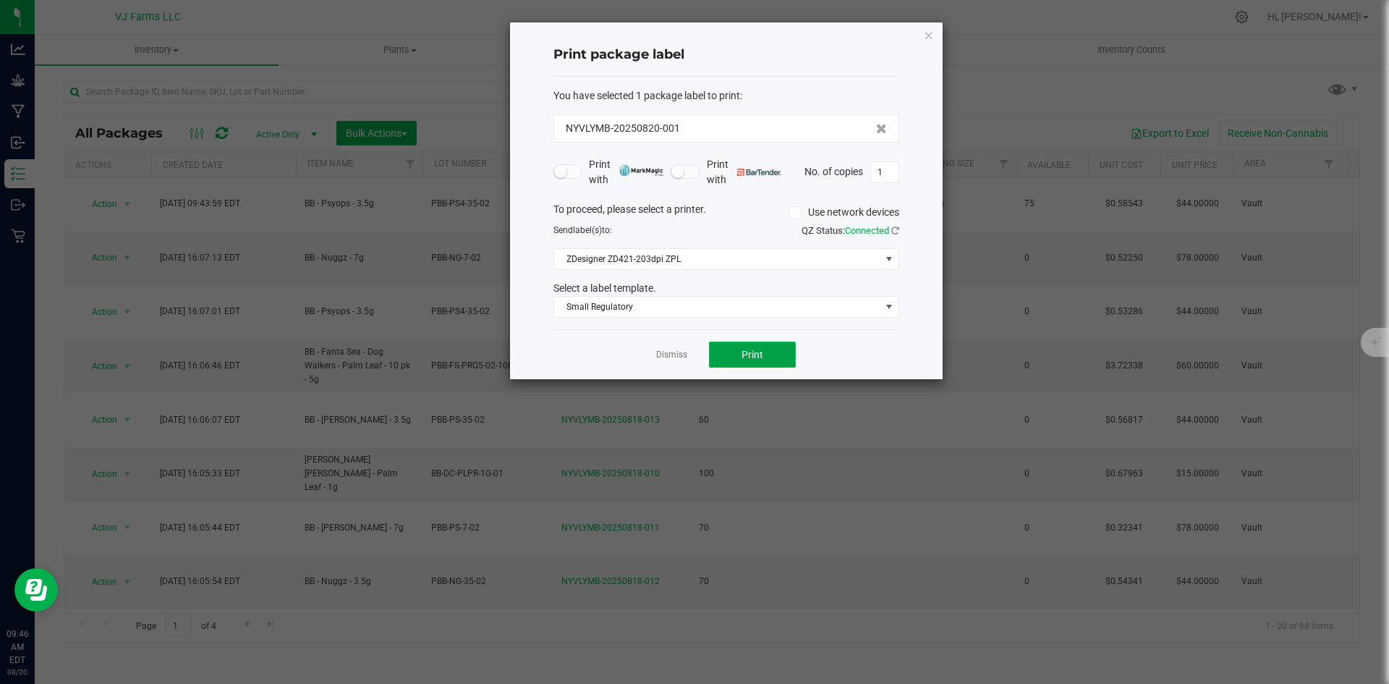
click at [739, 357] on button "Print" at bounding box center [752, 354] width 87 height 26
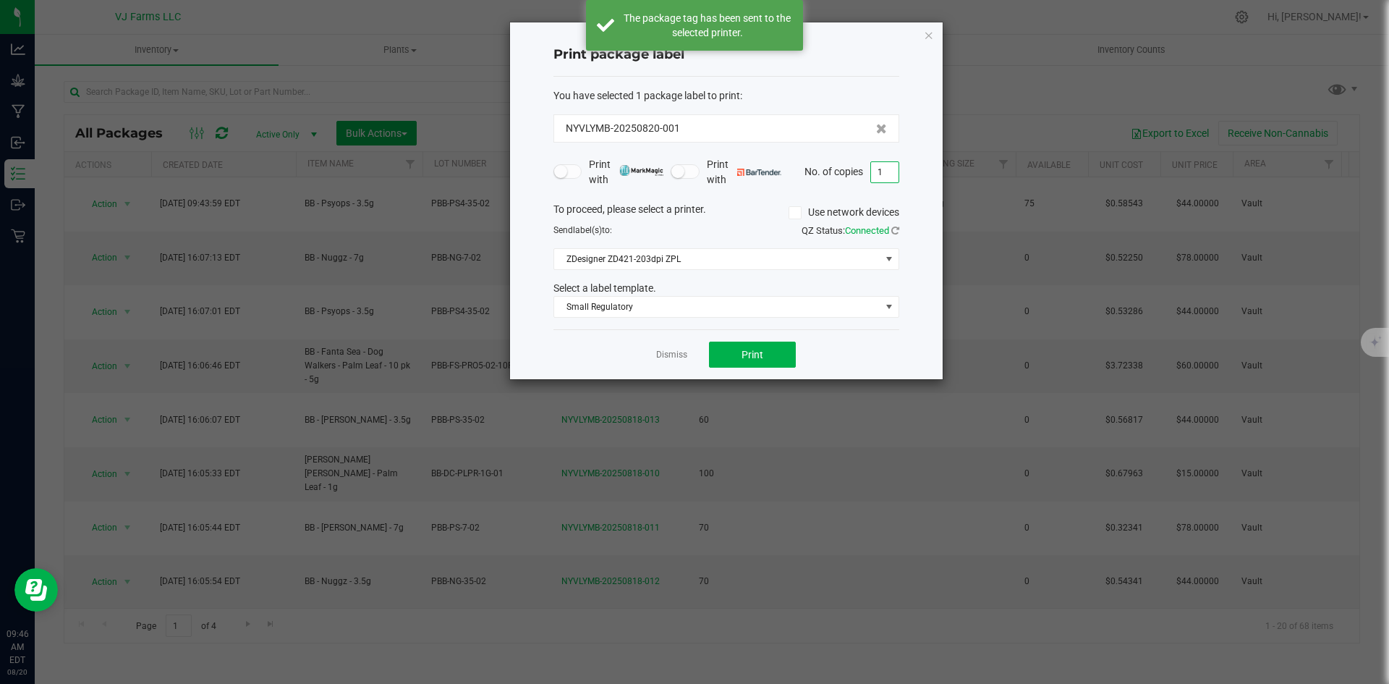
click at [873, 167] on input "1" at bounding box center [884, 172] width 27 height 20
drag, startPoint x: 839, startPoint y: 182, endPoint x: 788, endPoint y: 188, distance: 51.1
click at [788, 188] on form "You have selected 1 package label to print : NYVLYMB-20250820-001 Print with Pr…" at bounding box center [726, 203] width 346 height 230
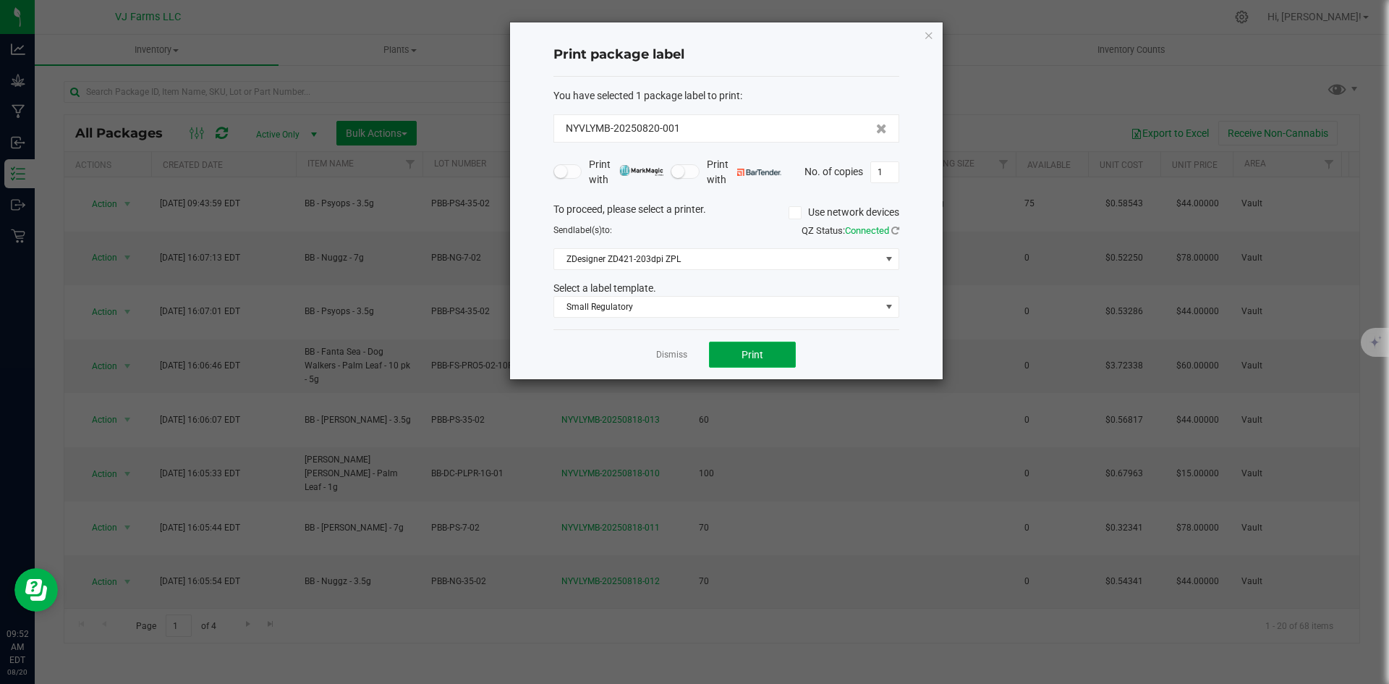
click at [767, 364] on button "Print" at bounding box center [752, 354] width 87 height 26
click at [896, 174] on input "1" at bounding box center [884, 172] width 27 height 20
type input "74"
click at [777, 356] on button "Print" at bounding box center [752, 354] width 87 height 26
